Goal: Task Accomplishment & Management: Use online tool/utility

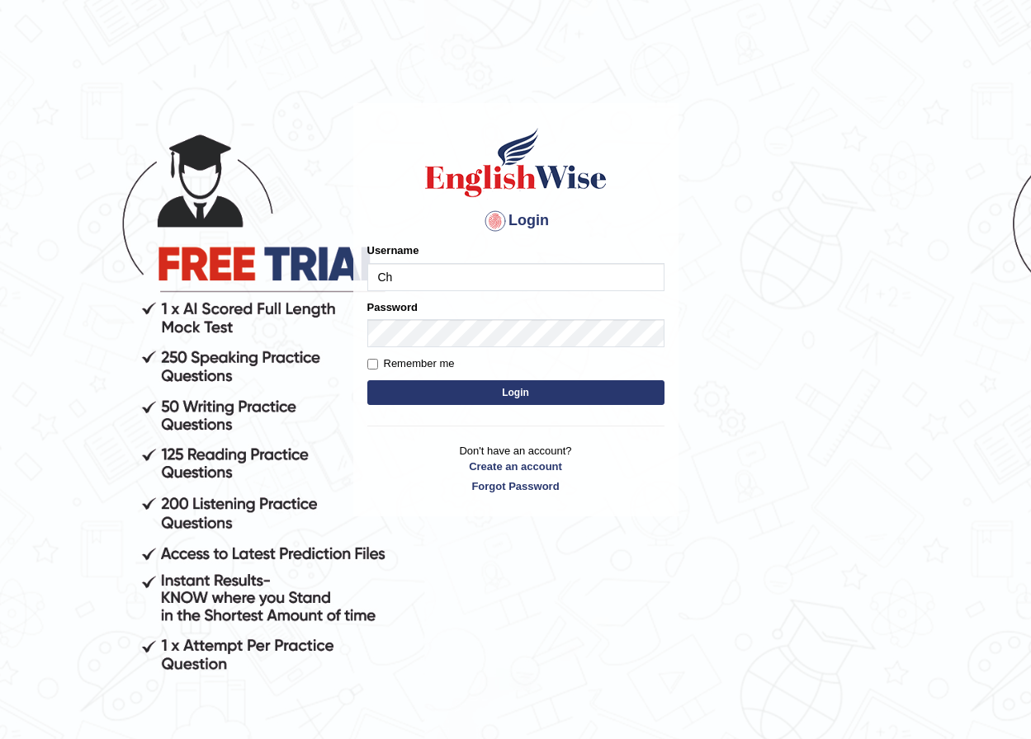
type input "Chinmaydp"
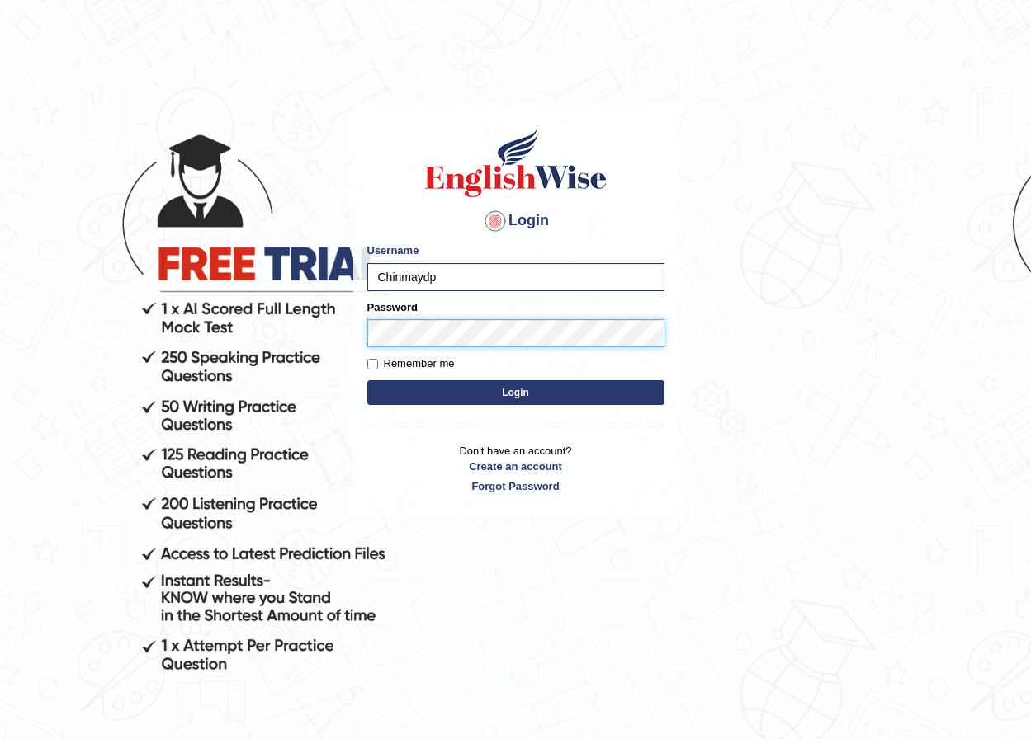
click at [367, 380] on button "Login" at bounding box center [515, 392] width 297 height 25
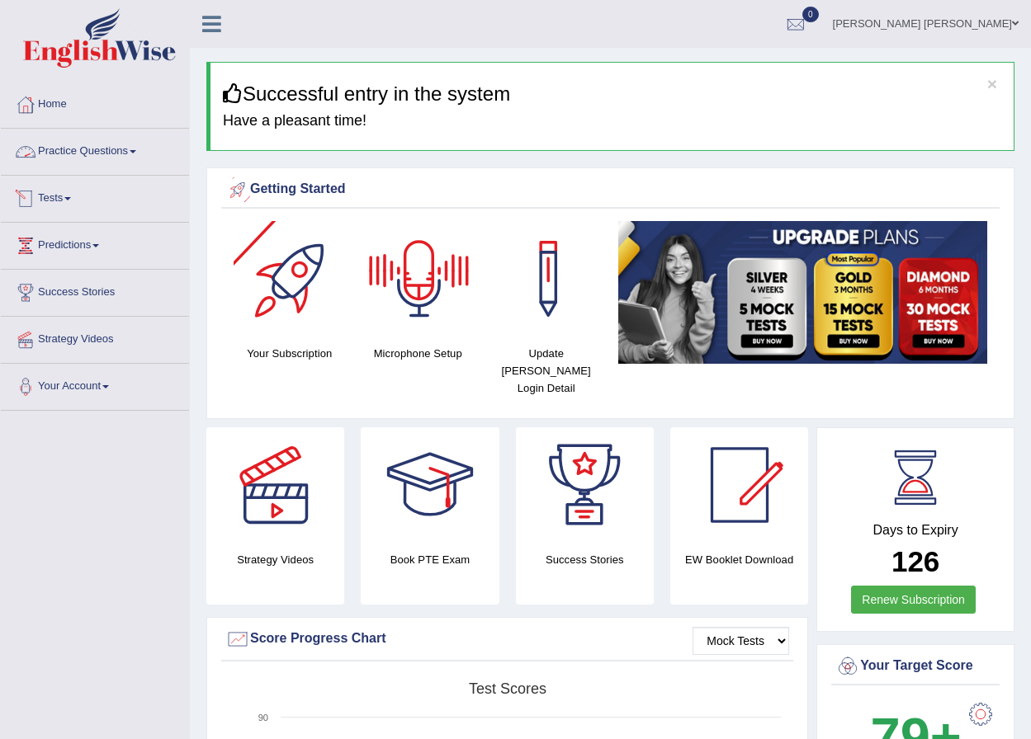
click at [113, 163] on link "Practice Questions" at bounding box center [95, 149] width 188 height 41
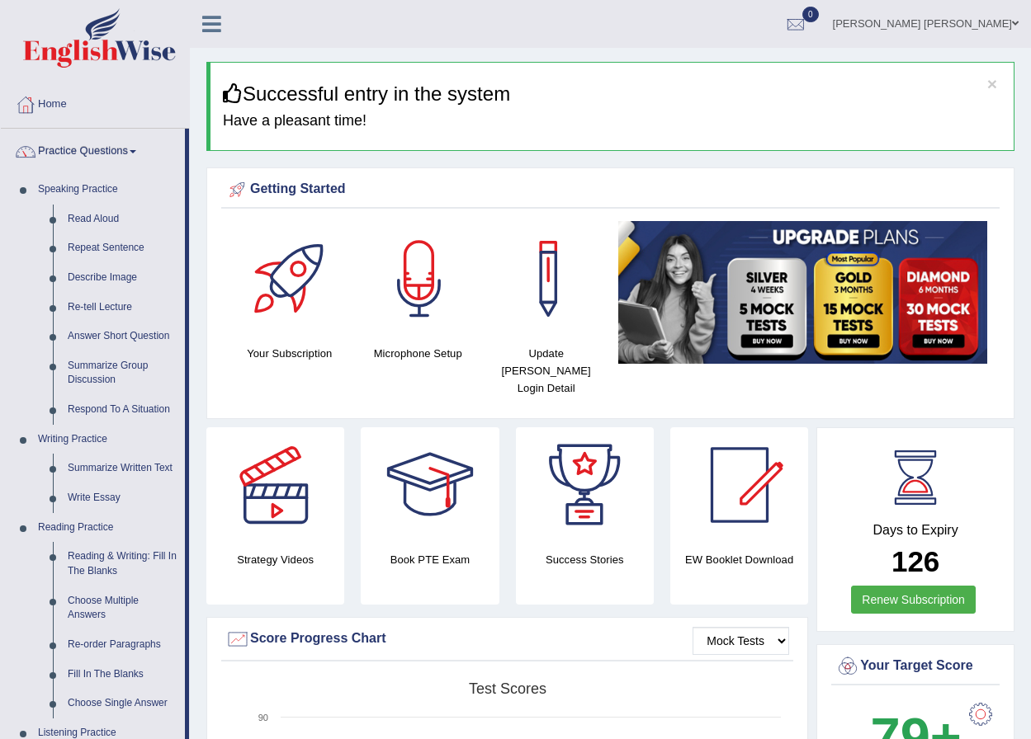
click at [427, 267] on div at bounding box center [419, 279] width 116 height 116
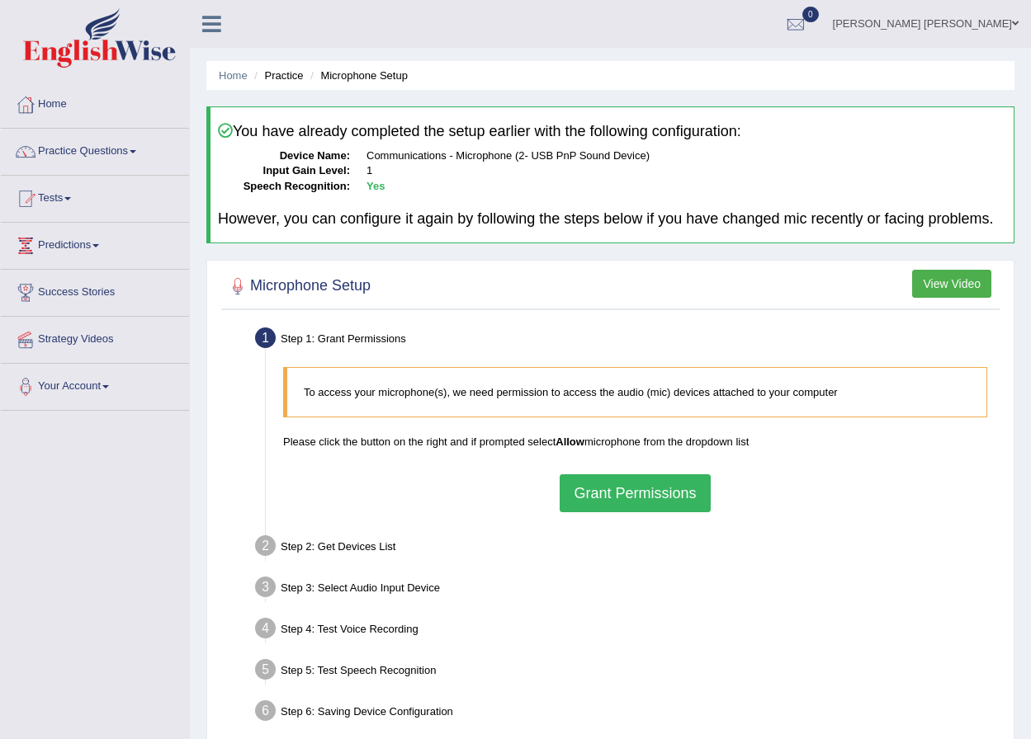
click at [657, 487] on button "Grant Permissions" at bounding box center [635, 494] width 150 height 38
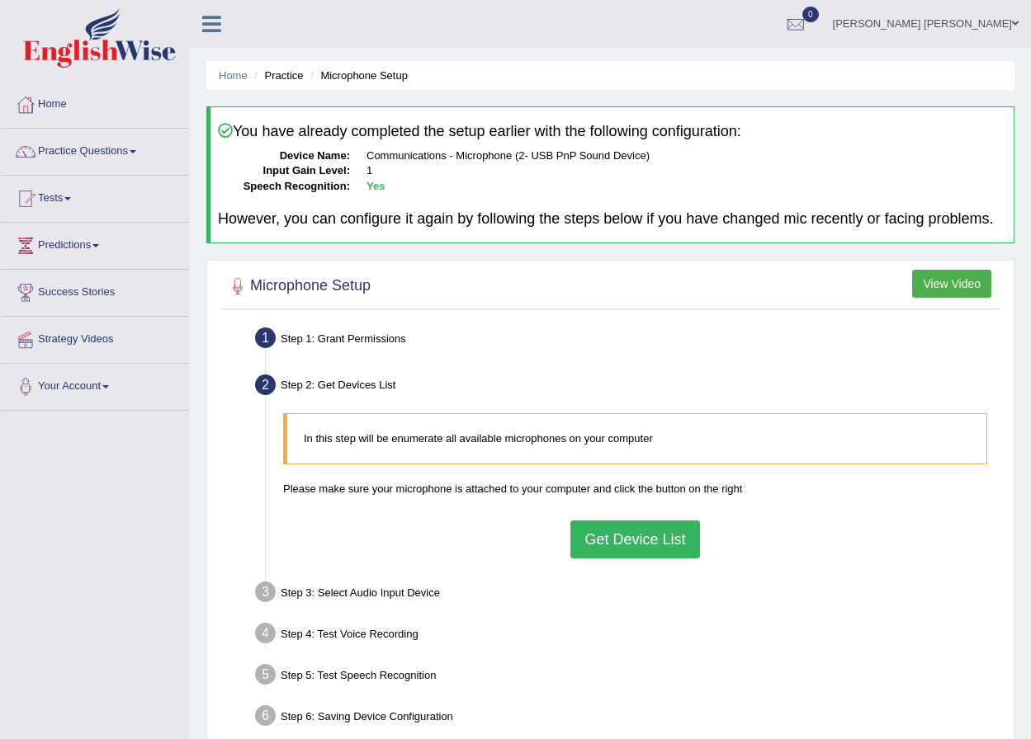
click at [652, 533] on button "Get Device List" at bounding box center [634, 540] width 129 height 38
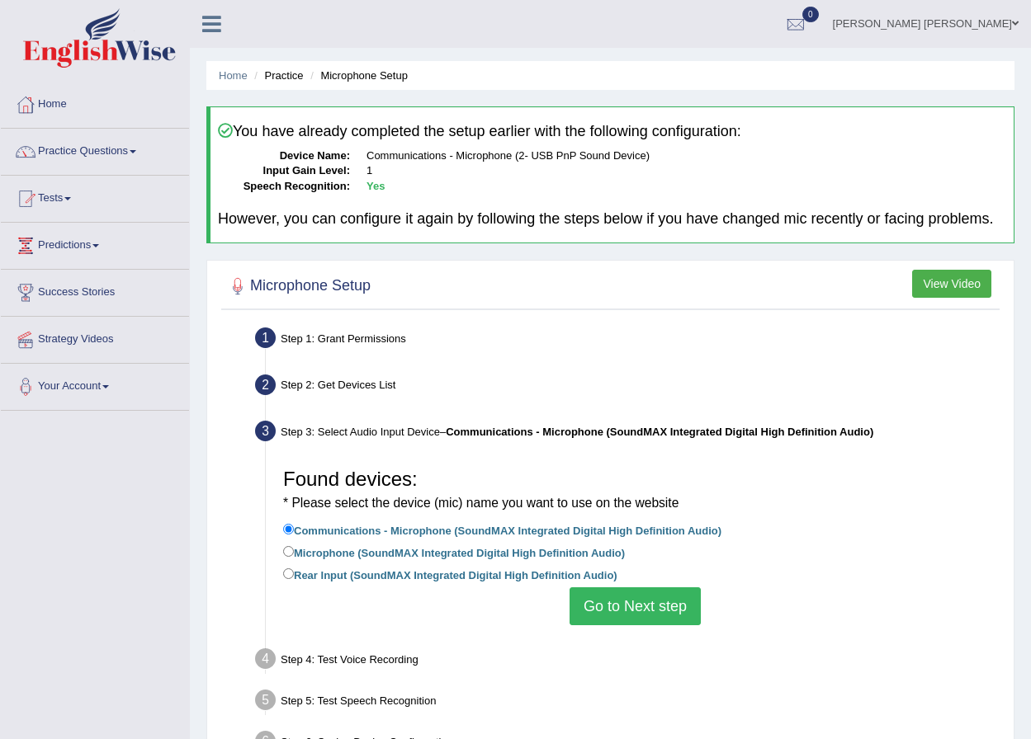
scroll to position [83, 0]
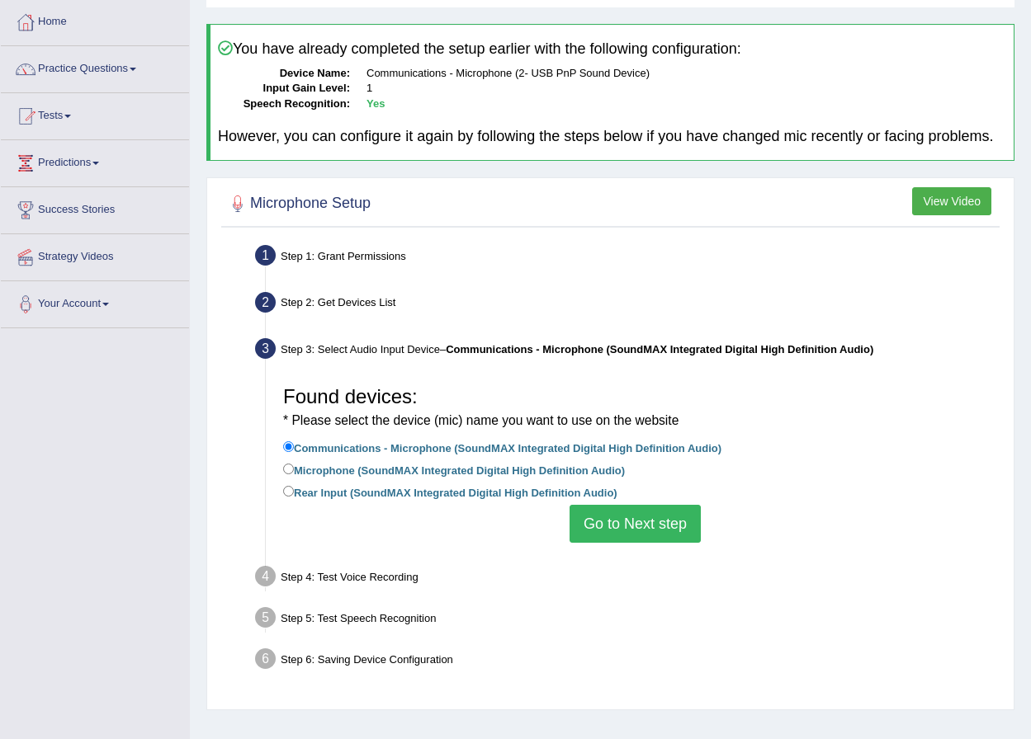
click at [661, 535] on button "Go to Next step" at bounding box center [634, 524] width 131 height 38
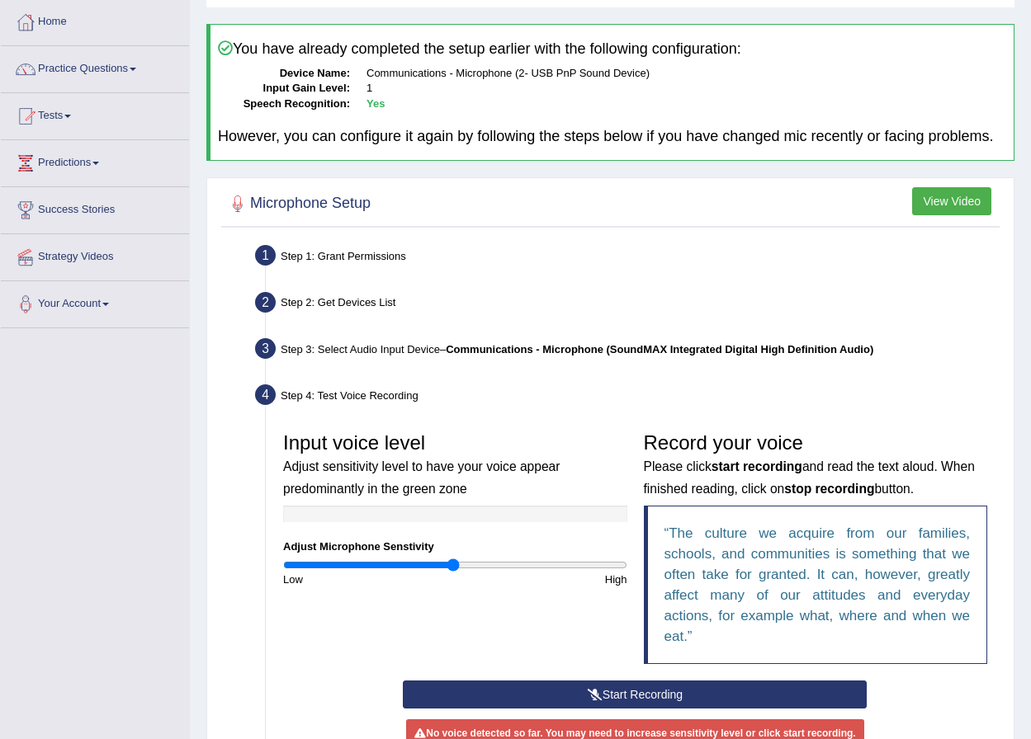
scroll to position [248, 0]
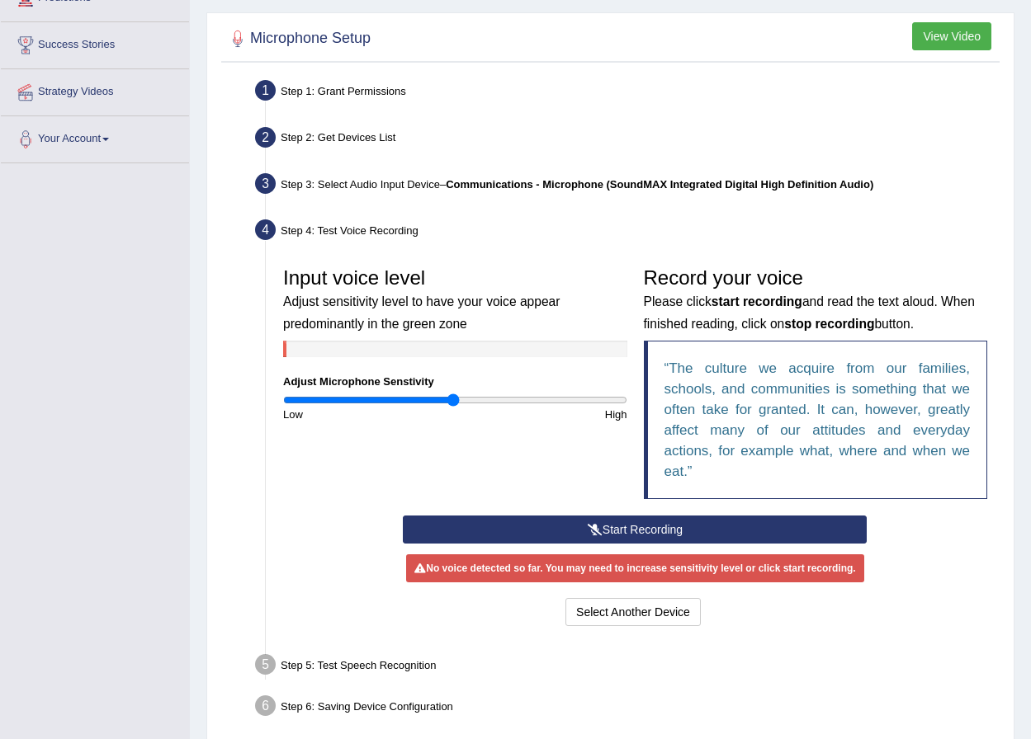
click at [779, 539] on button "Start Recording" at bounding box center [635, 530] width 464 height 28
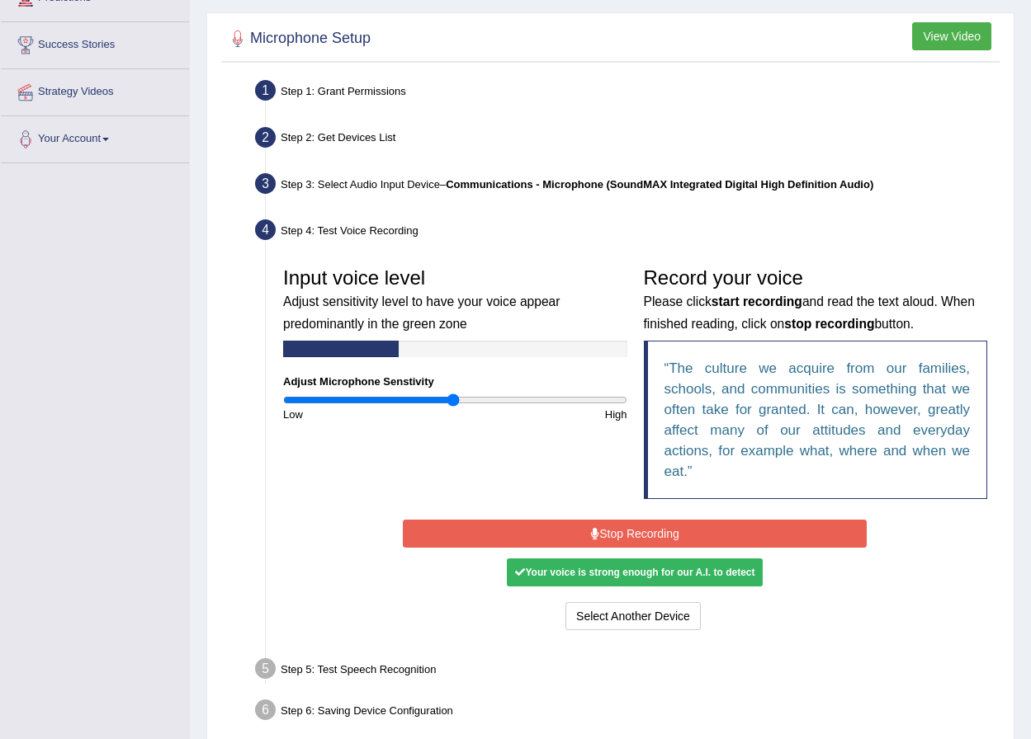
click at [779, 538] on button "Stop Recording" at bounding box center [635, 534] width 464 height 28
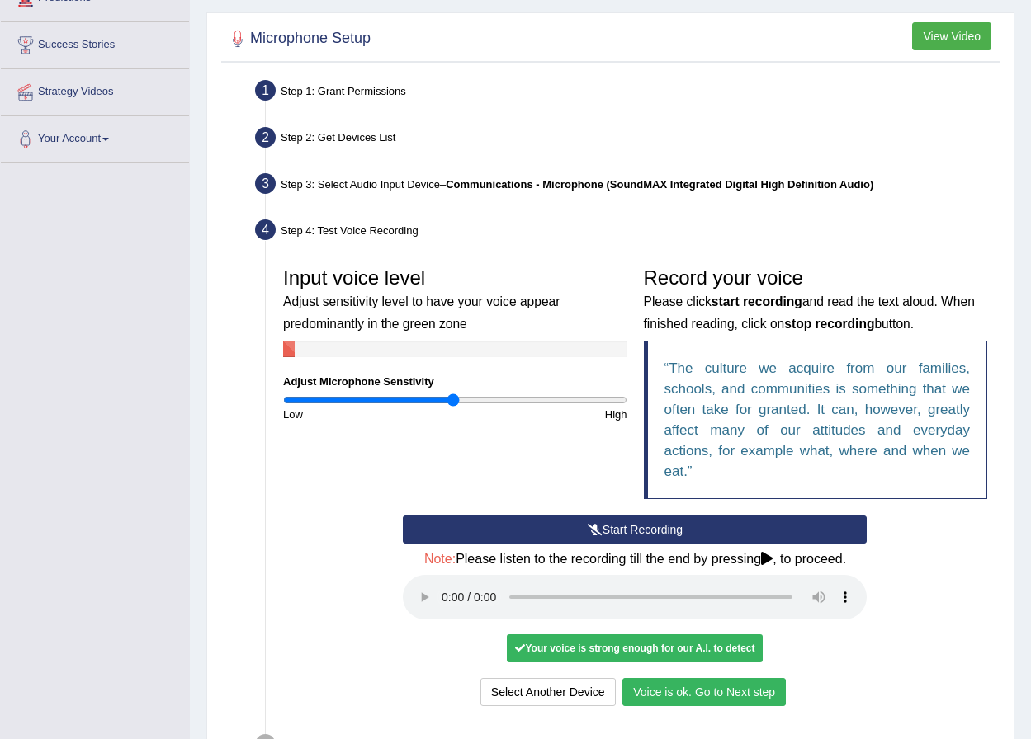
drag, startPoint x: 447, startPoint y: 591, endPoint x: 848, endPoint y: 625, distance: 401.7
click at [848, 625] on div "Start Recording Stop Recording Note: Please listen to the recording till the en…" at bounding box center [634, 613] width 480 height 195
click at [770, 689] on button "Voice is ok. Go to Next step" at bounding box center [703, 692] width 163 height 28
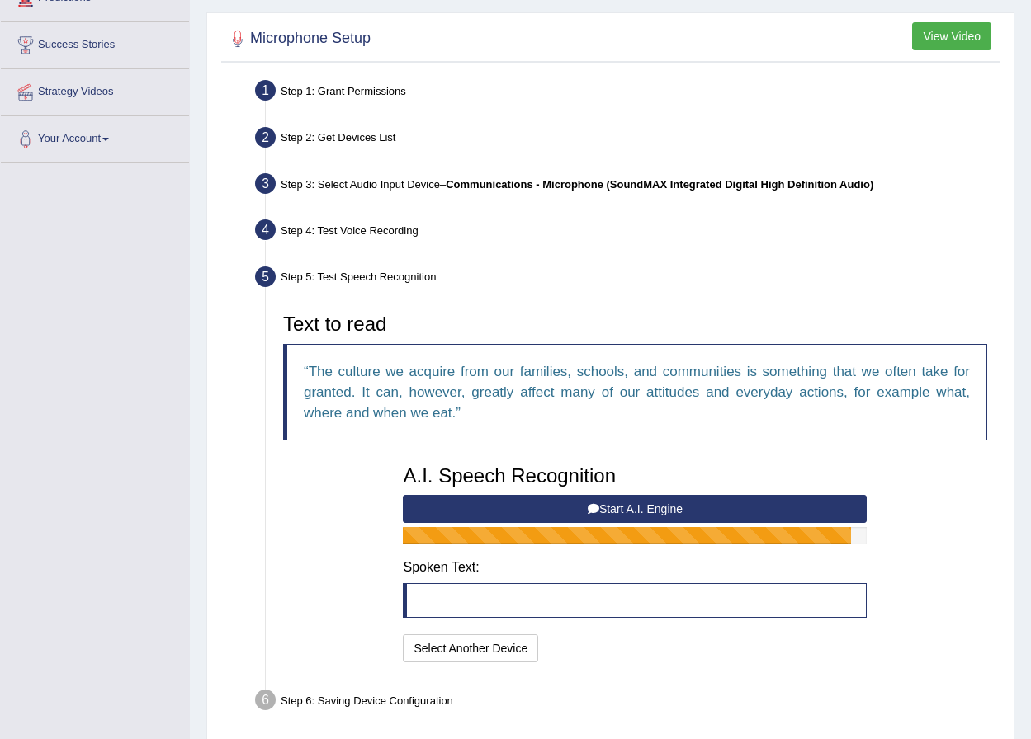
drag, startPoint x: 834, startPoint y: 635, endPoint x: 936, endPoint y: 466, distance: 196.6
click at [936, 466] on div "Text to read The culture we acquire from our families, schools, and communities…" at bounding box center [635, 485] width 720 height 361
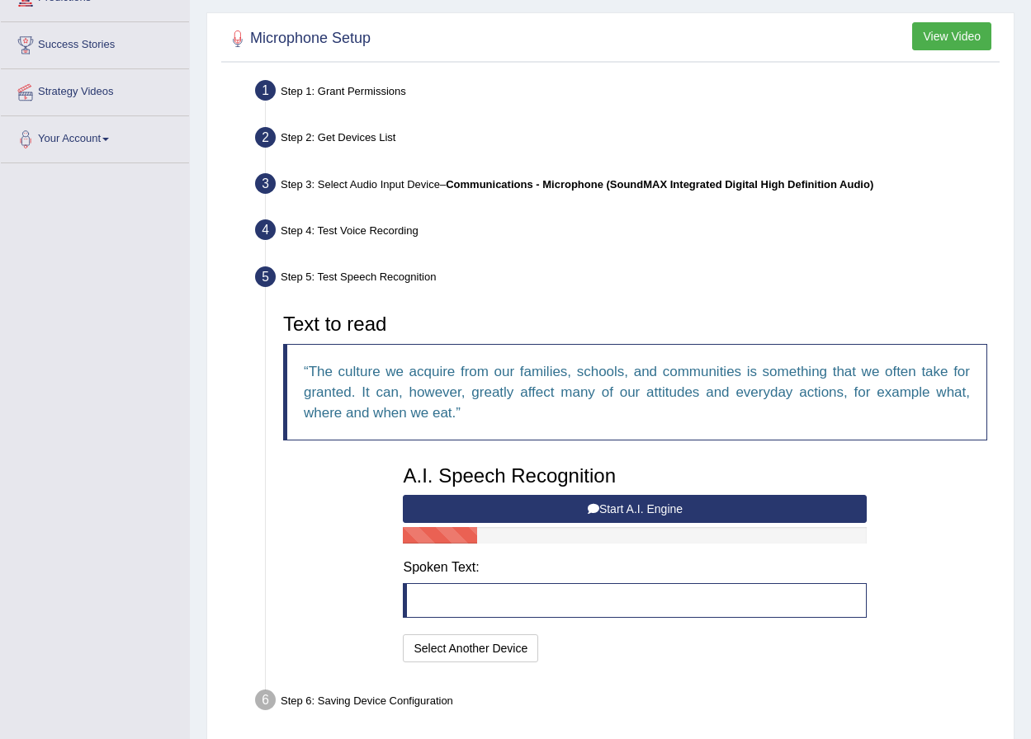
click at [773, 512] on button "Start A.I. Engine" at bounding box center [635, 509] width 464 height 28
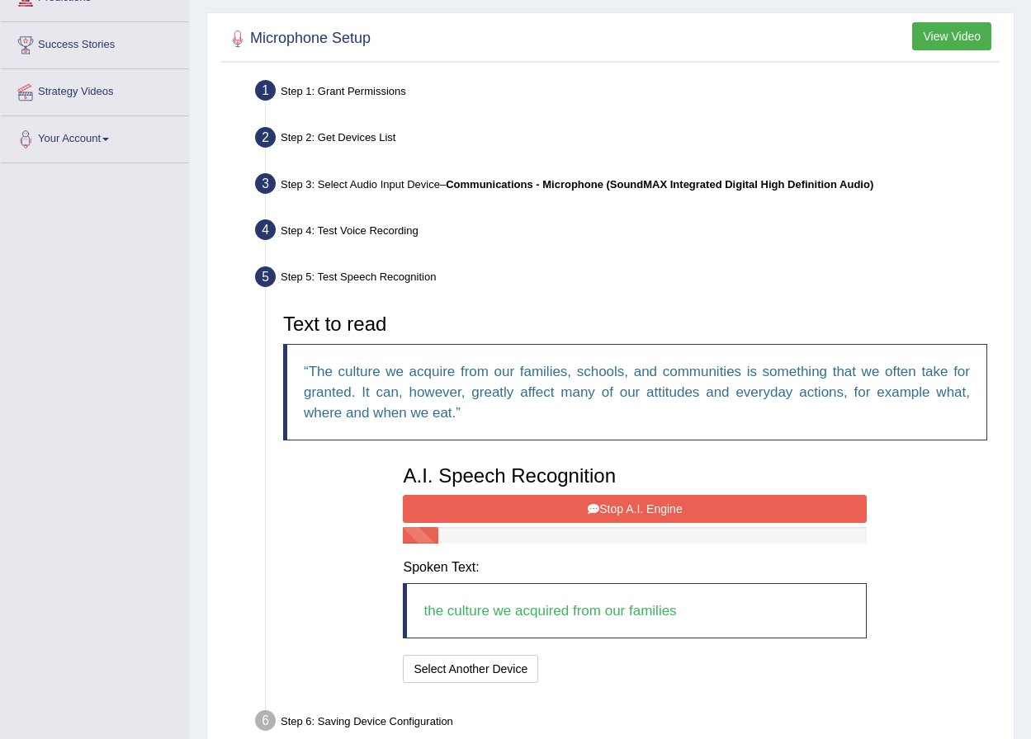
click at [774, 514] on button "Stop A.I. Engine" at bounding box center [635, 509] width 464 height 28
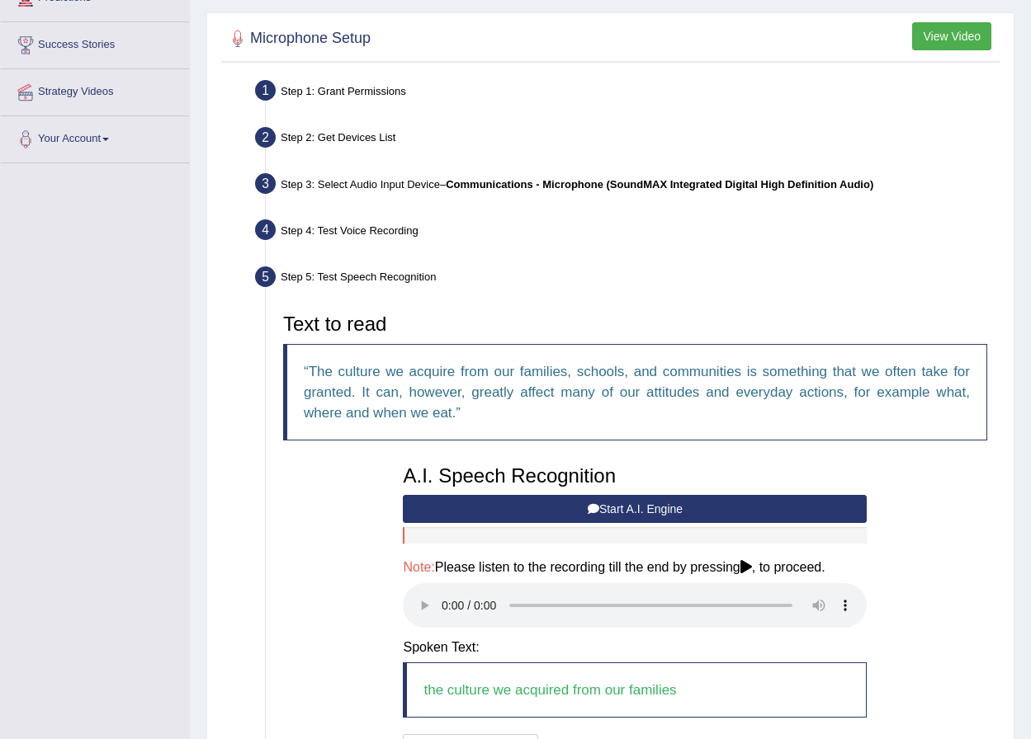
scroll to position [414, 0]
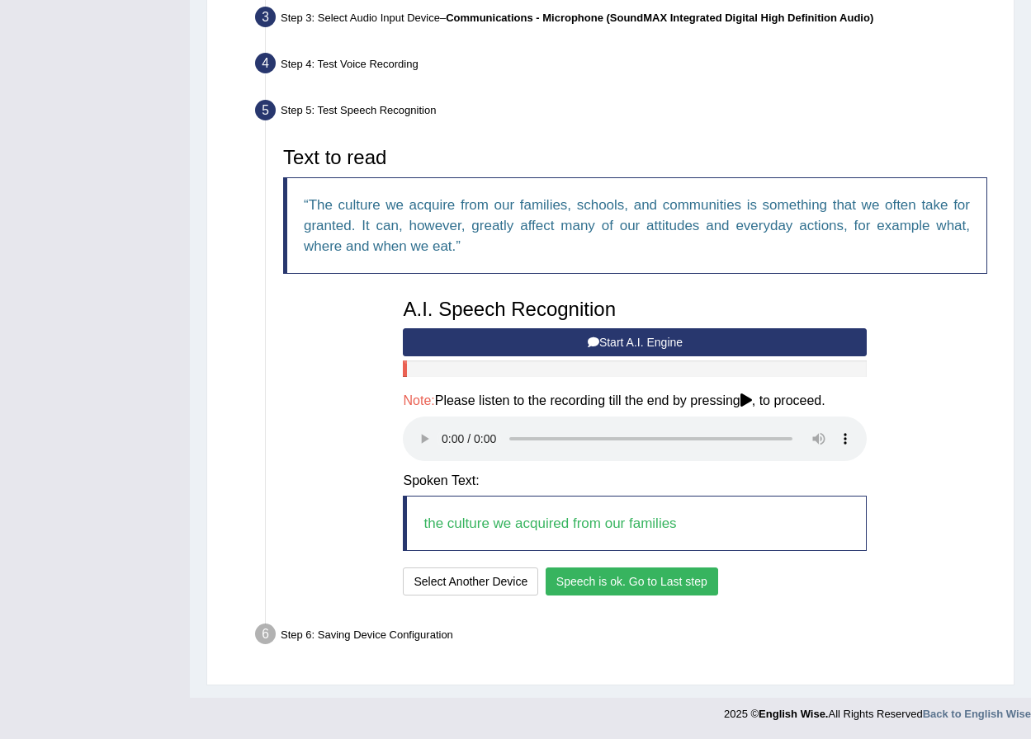
click at [621, 589] on button "Speech is ok. Go to Last step" at bounding box center [631, 582] width 172 height 28
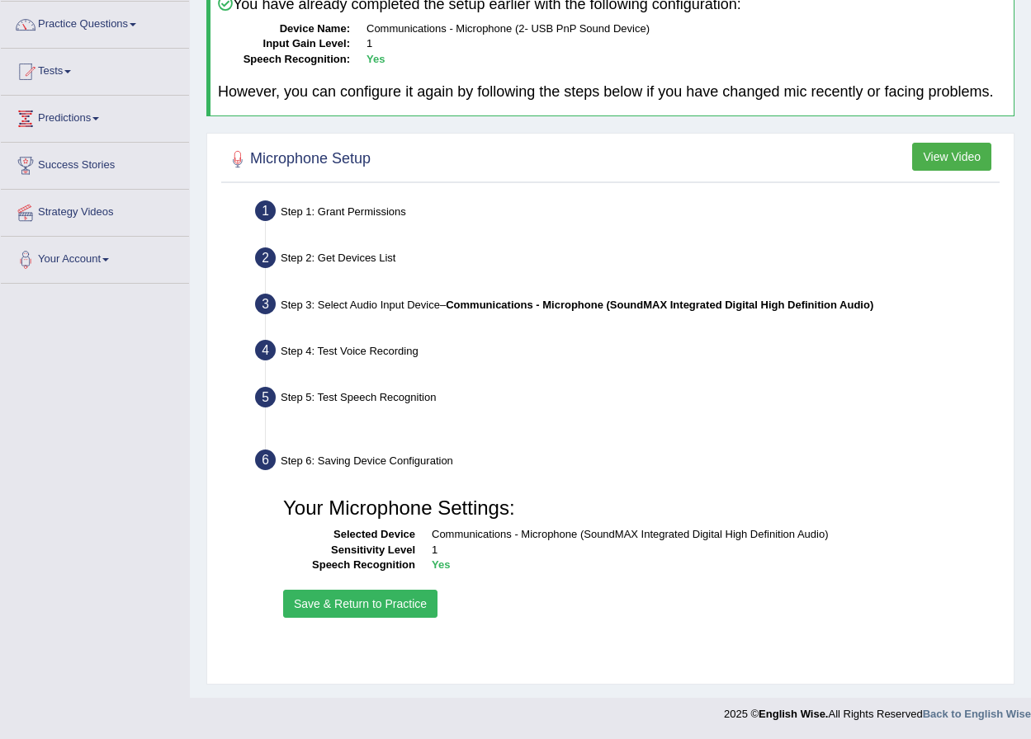
scroll to position [127, 0]
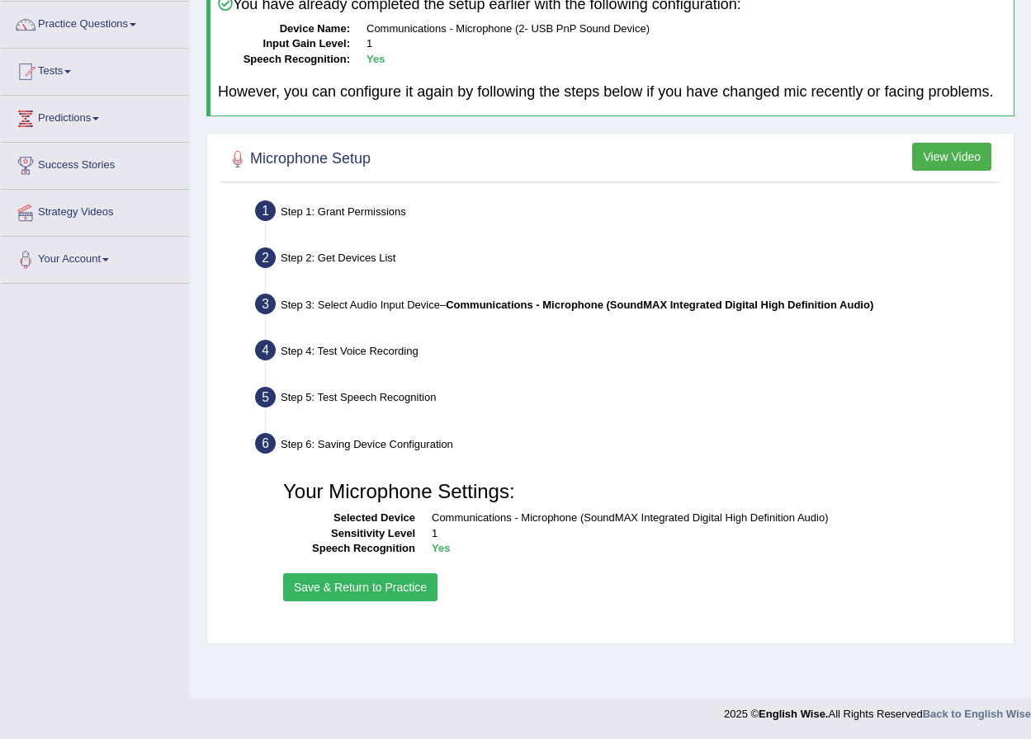
click at [424, 609] on div "Your Microphone Settings: Selected Device Communications - Microphone (SoundMAX…" at bounding box center [635, 539] width 720 height 149
click at [416, 602] on div "Your Microphone Settings: Selected Device Communications - Microphone (SoundMAX…" at bounding box center [635, 539] width 720 height 149
click at [411, 596] on button "Save & Return to Practice" at bounding box center [360, 588] width 154 height 28
